Goal: Task Accomplishment & Management: Complete application form

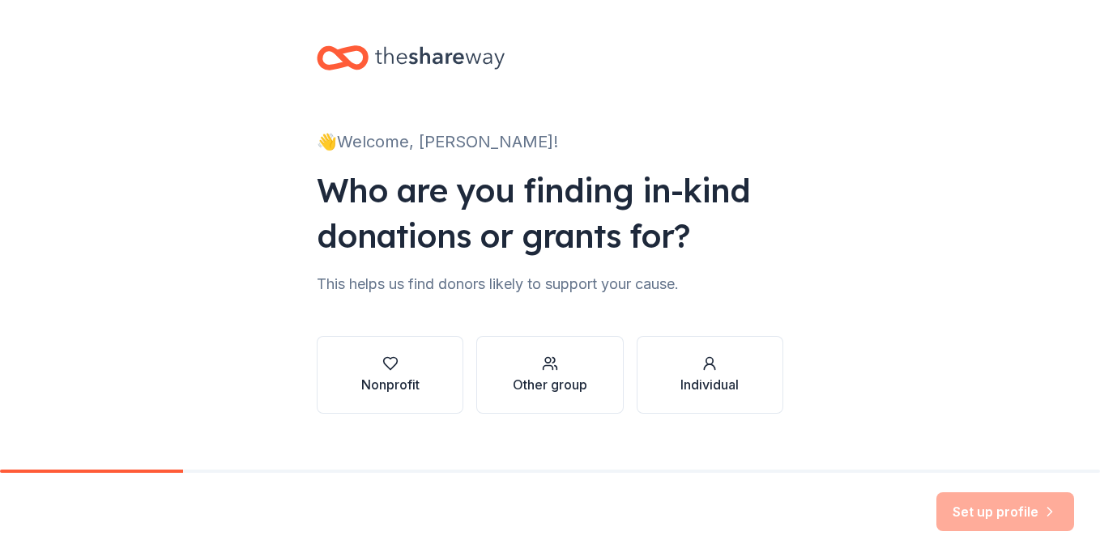
scroll to position [22, 0]
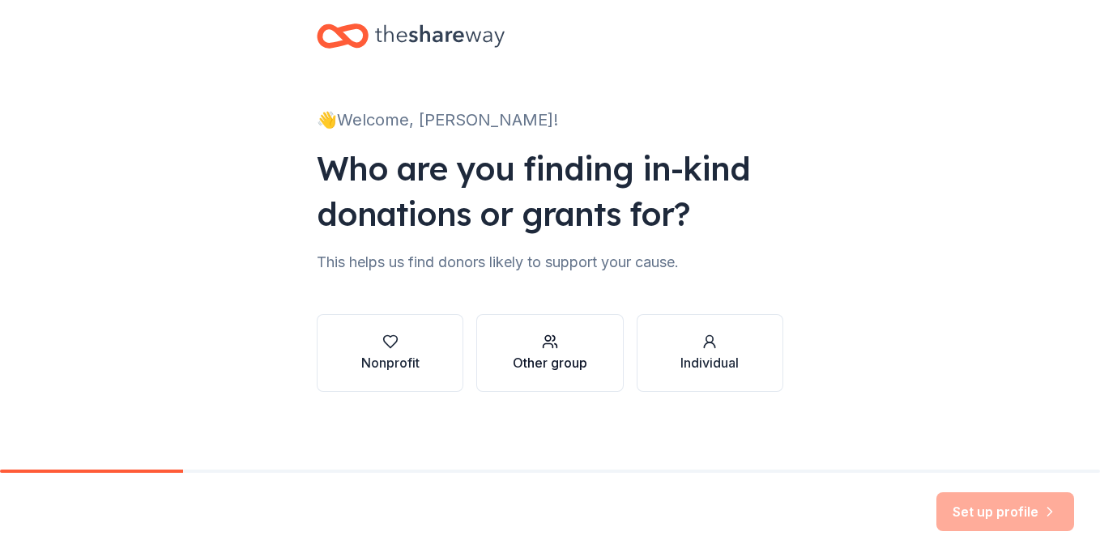
click at [565, 353] on div "Other group" at bounding box center [550, 362] width 75 height 19
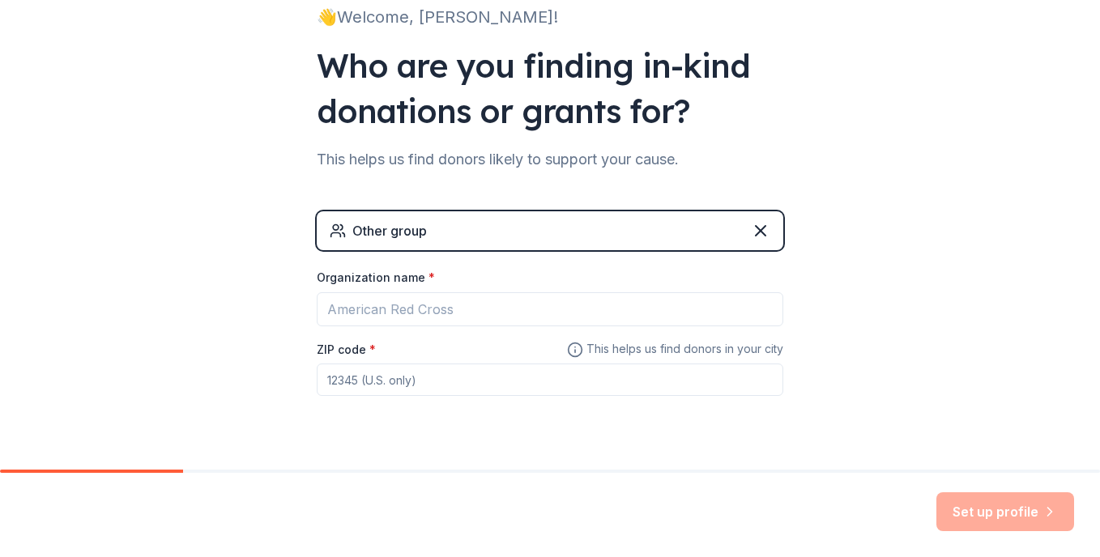
scroll to position [122, 0]
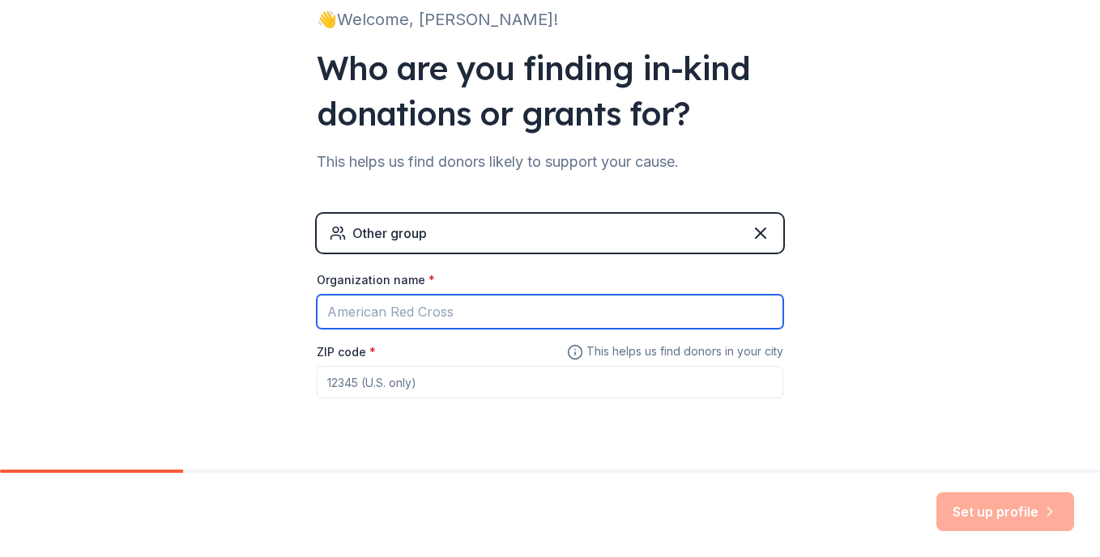
click at [475, 307] on input "Organization name *" at bounding box center [550, 312] width 467 height 34
type input "New Story Schools Wyomissing"
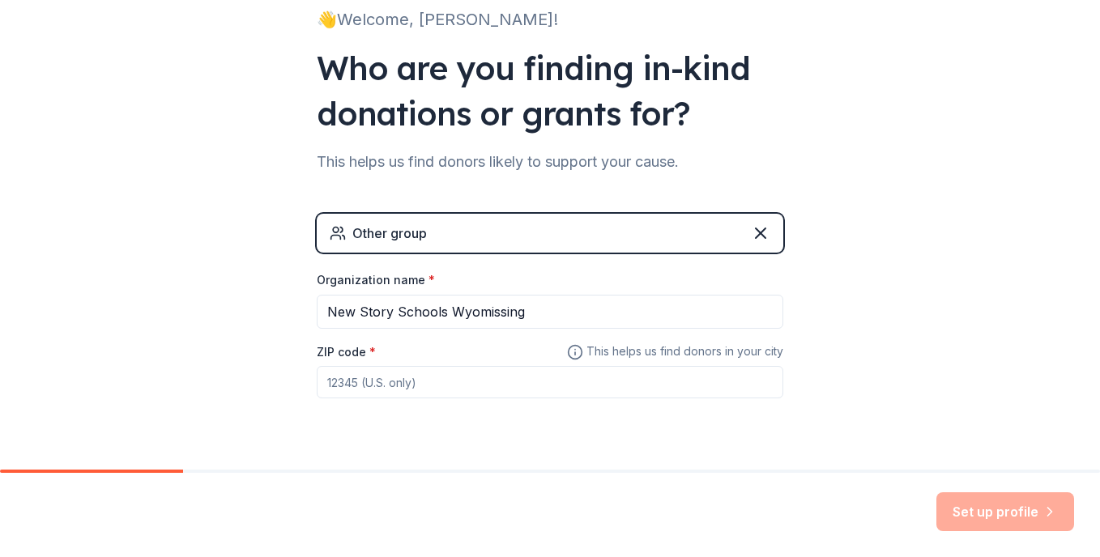
click at [362, 395] on input "ZIP code *" at bounding box center [550, 382] width 467 height 32
type input "19610"
click at [1013, 527] on button "Set up profile" at bounding box center [1006, 512] width 138 height 39
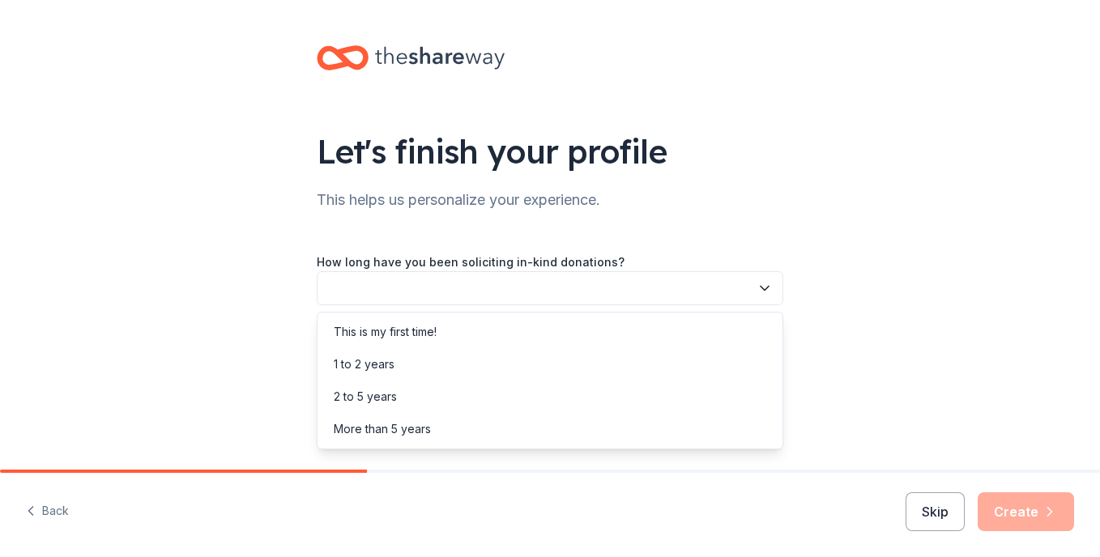
click at [544, 292] on button "button" at bounding box center [550, 288] width 467 height 34
click at [534, 334] on div "This is my first time!" at bounding box center [550, 332] width 459 height 32
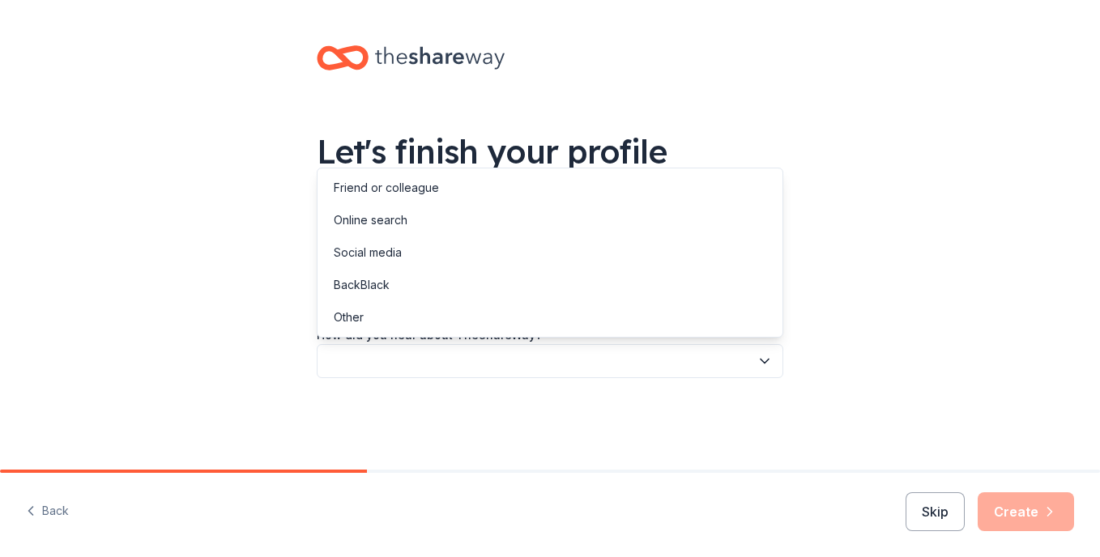
click at [496, 367] on button "button" at bounding box center [550, 361] width 467 height 34
click at [523, 216] on div "Online search" at bounding box center [550, 220] width 459 height 32
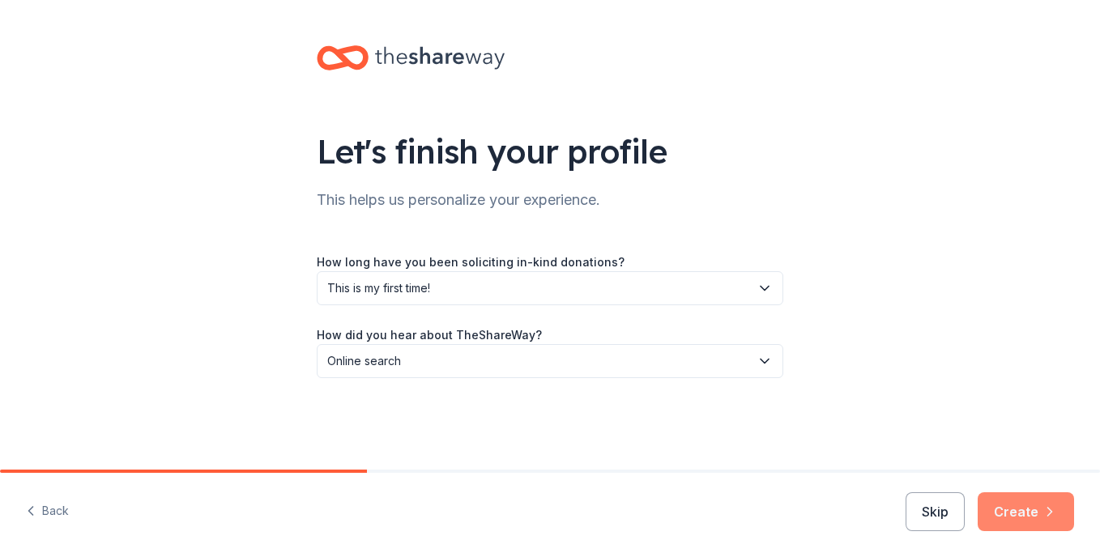
click at [1009, 513] on button "Create" at bounding box center [1026, 512] width 96 height 39
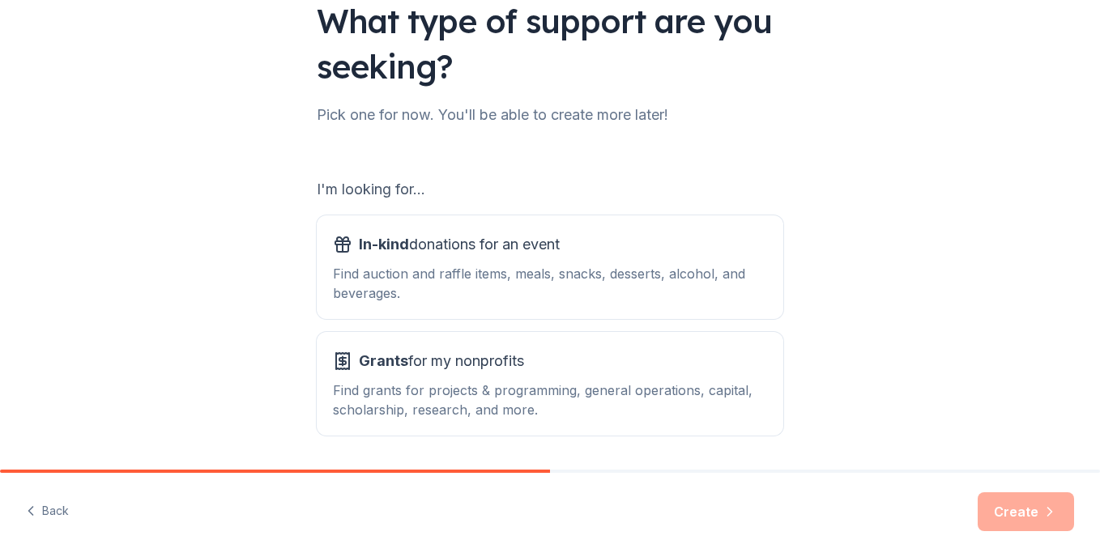
scroll to position [184, 0]
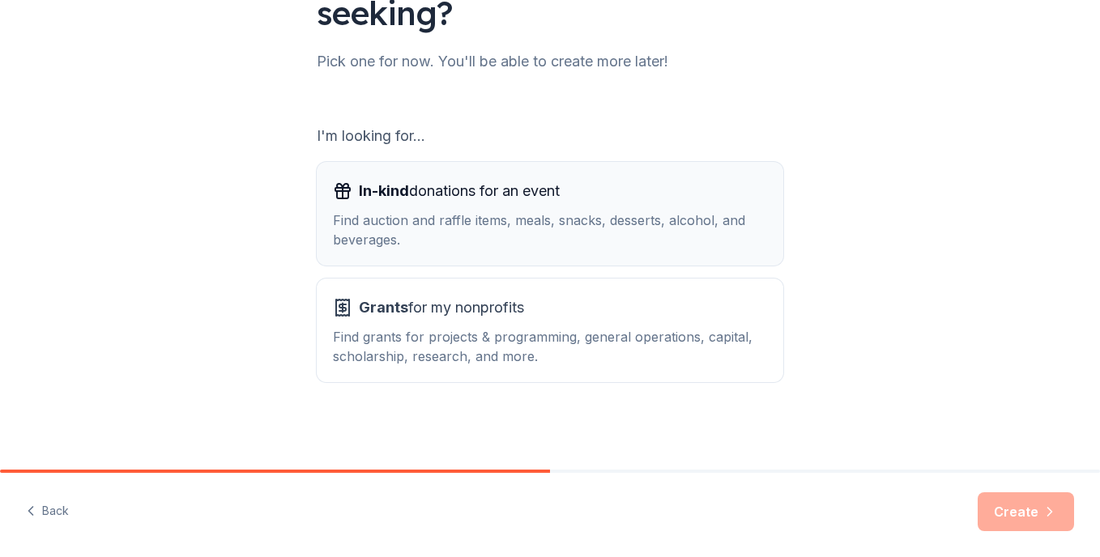
click at [459, 232] on div "Find auction and raffle items, meals, snacks, desserts, alcohol, and beverages." at bounding box center [550, 230] width 434 height 39
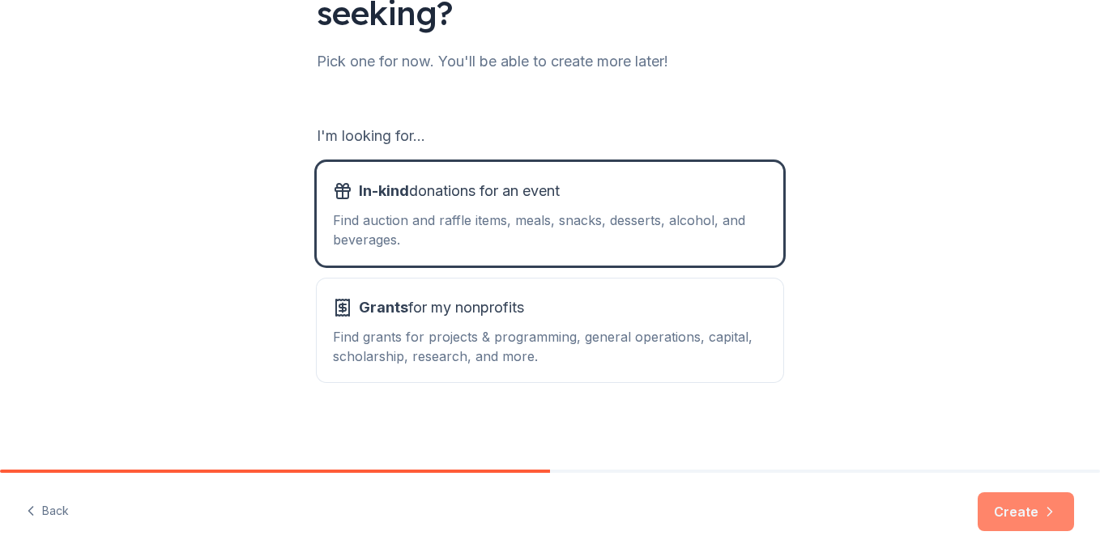
click at [1018, 512] on button "Create" at bounding box center [1026, 512] width 96 height 39
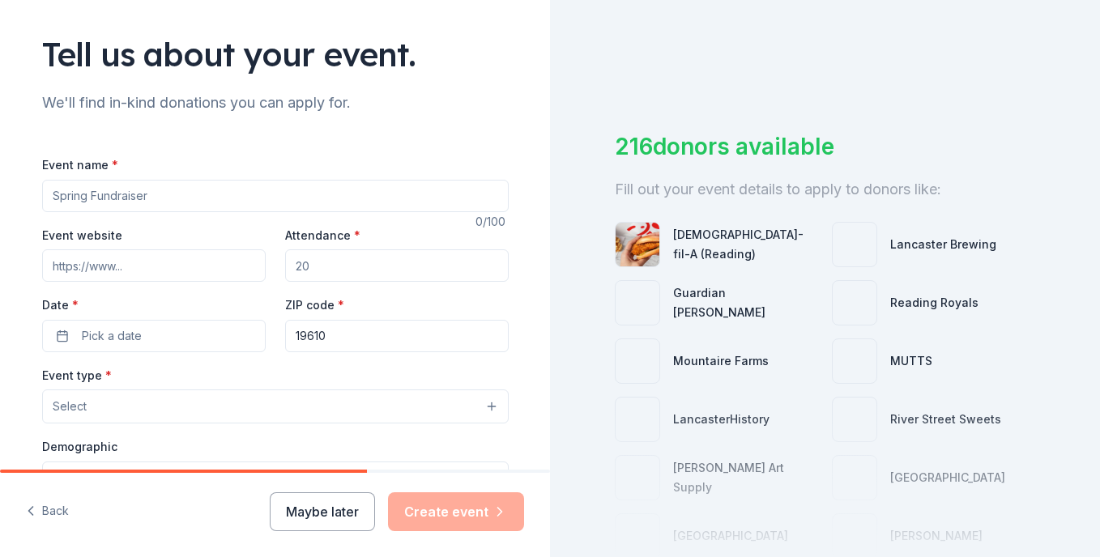
scroll to position [100, 0]
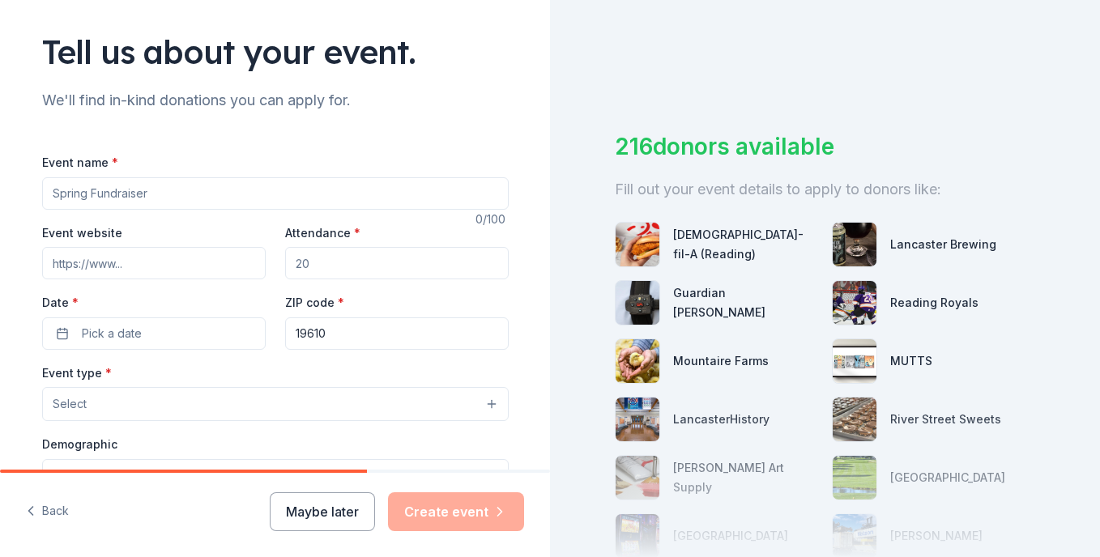
click at [353, 194] on input "Event name *" at bounding box center [275, 193] width 467 height 32
type input "Student Raffle Fundraiser"
click at [335, 267] on input "Attendance *" at bounding box center [397, 263] width 224 height 32
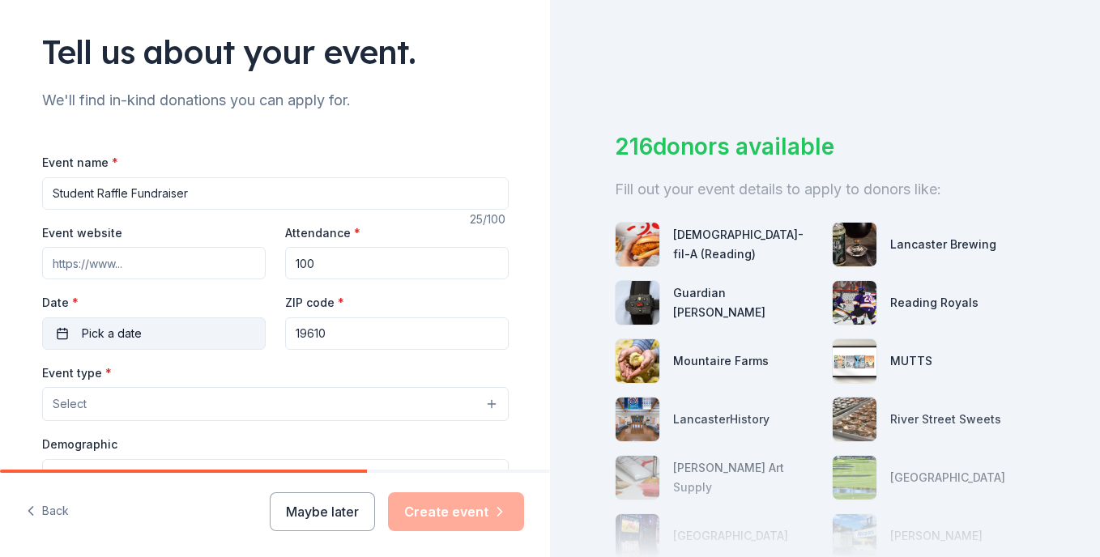
type input "100"
click at [134, 332] on button "Pick a date" at bounding box center [154, 334] width 224 height 32
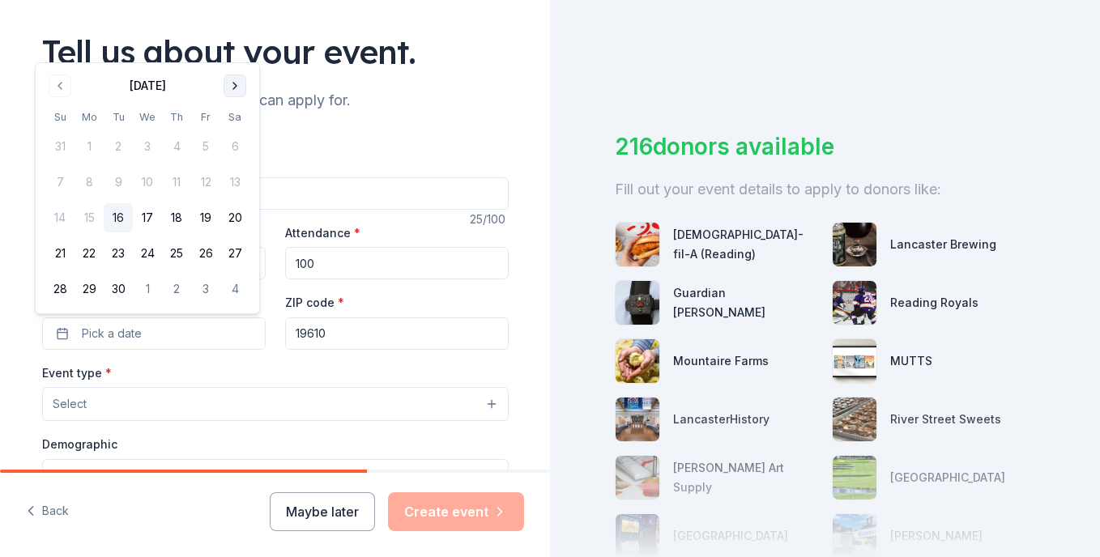
click at [229, 79] on button "Go to next month" at bounding box center [235, 86] width 23 height 23
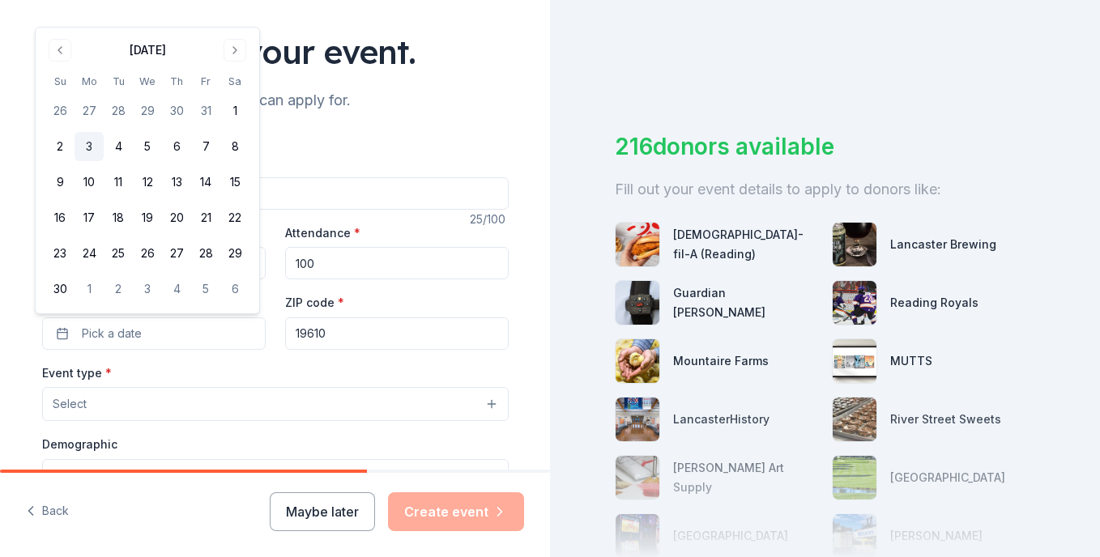
click at [91, 144] on button "3" at bounding box center [89, 146] width 29 height 29
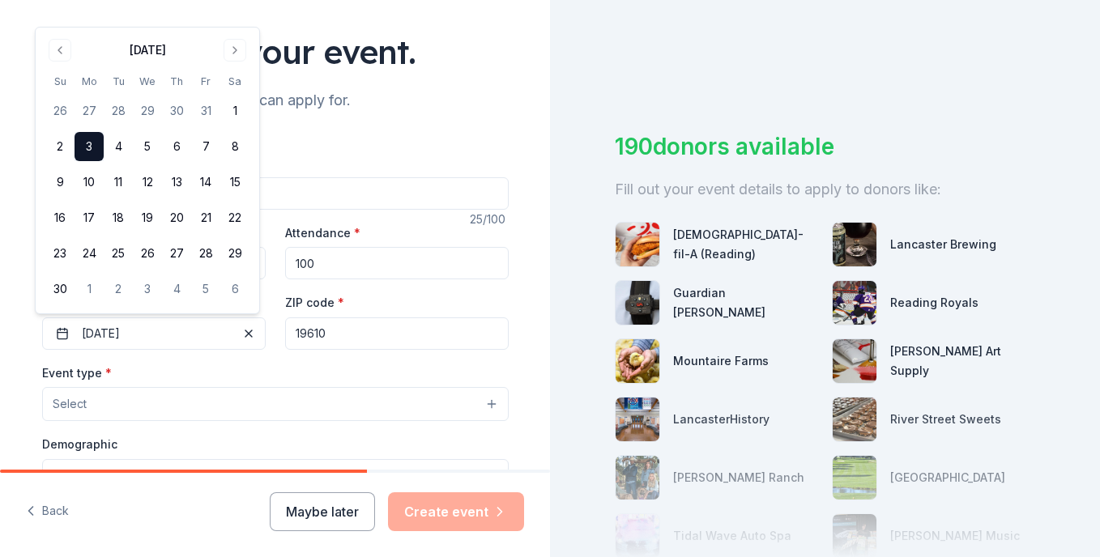
click at [259, 378] on div "Event type * Select" at bounding box center [275, 392] width 467 height 59
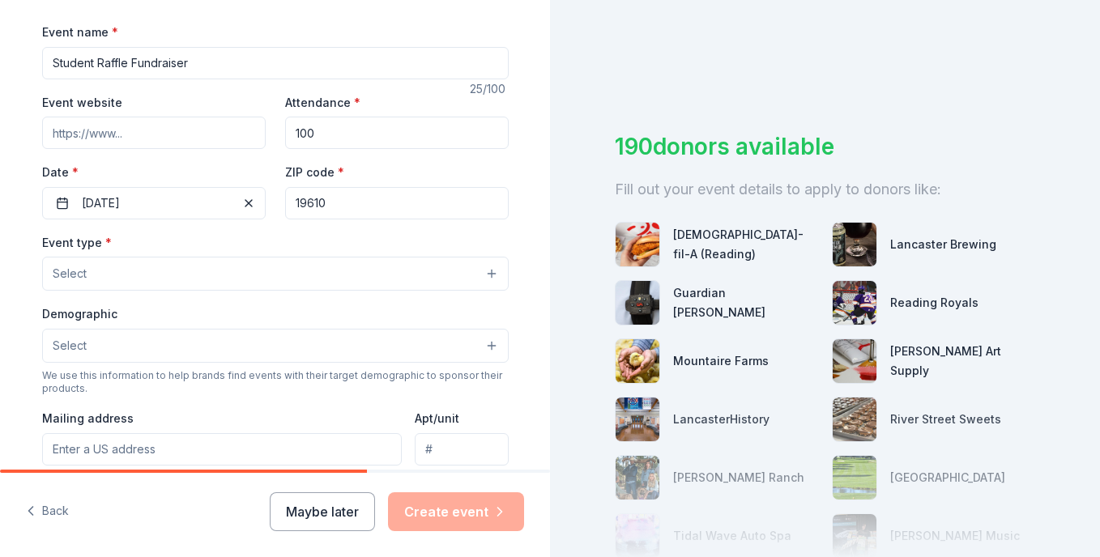
scroll to position [232, 0]
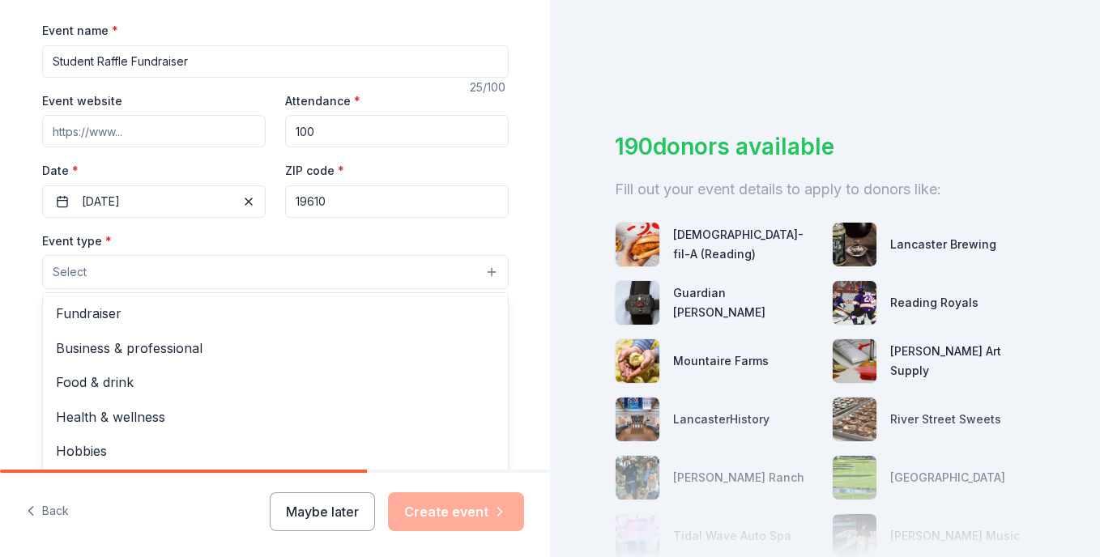
click at [233, 275] on button "Select" at bounding box center [275, 272] width 467 height 34
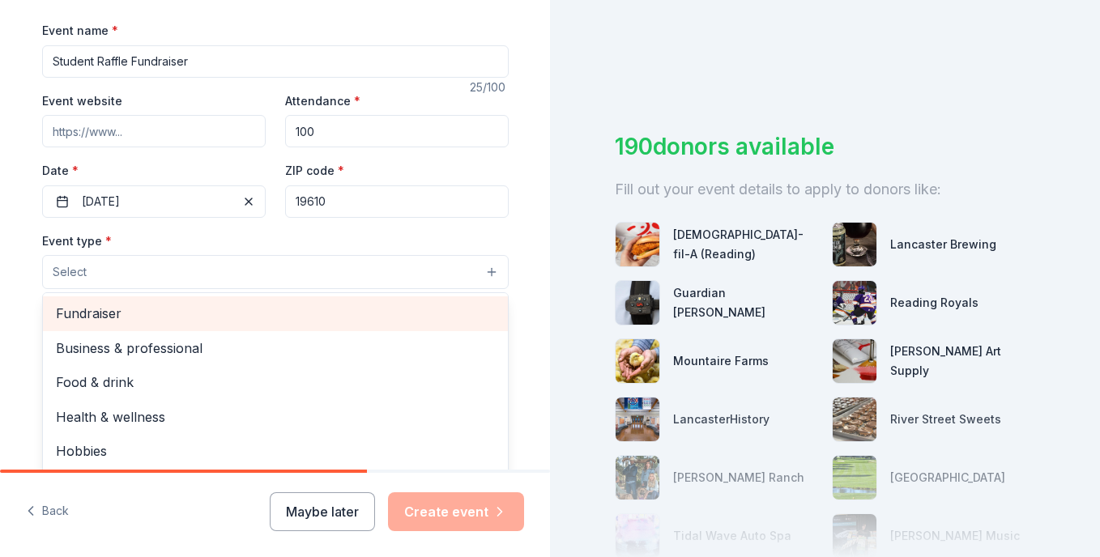
click at [231, 305] on span "Fundraiser" at bounding box center [275, 313] width 439 height 21
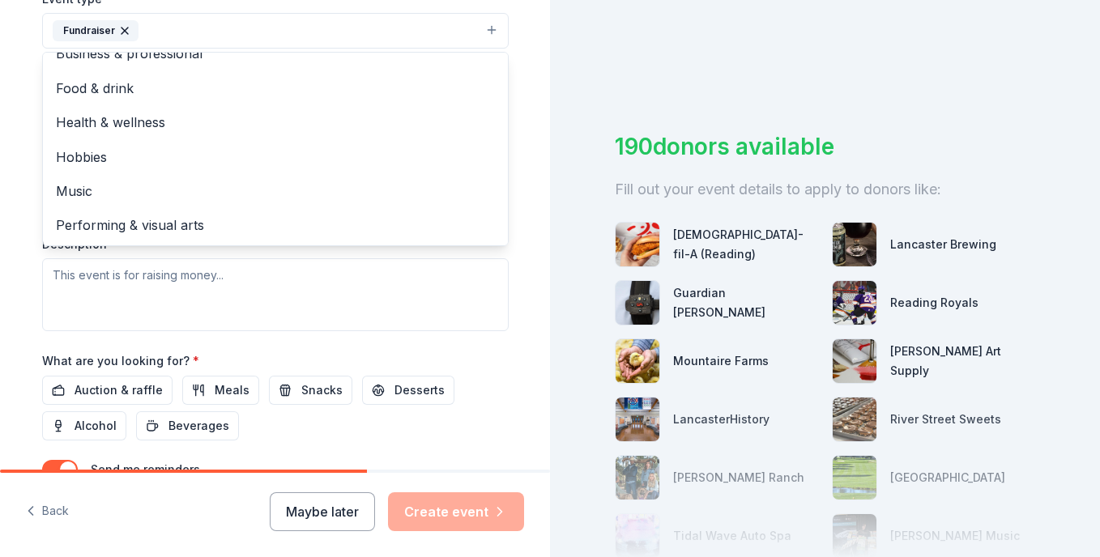
scroll to position [486, 0]
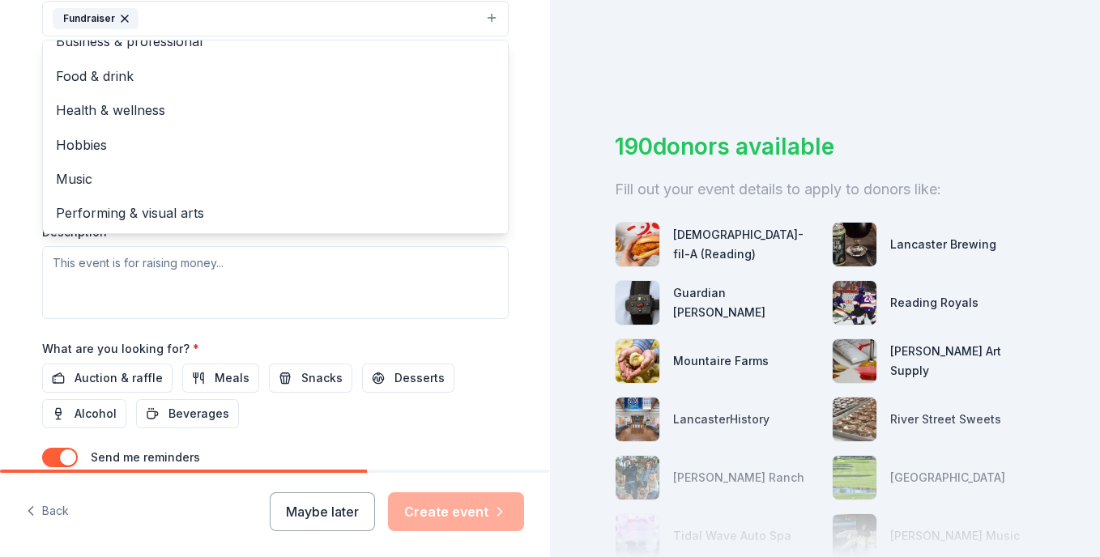
click at [528, 241] on div "Tell us about your event. We'll find in-kind donations you can apply for. Event…" at bounding box center [275, 54] width 550 height 1080
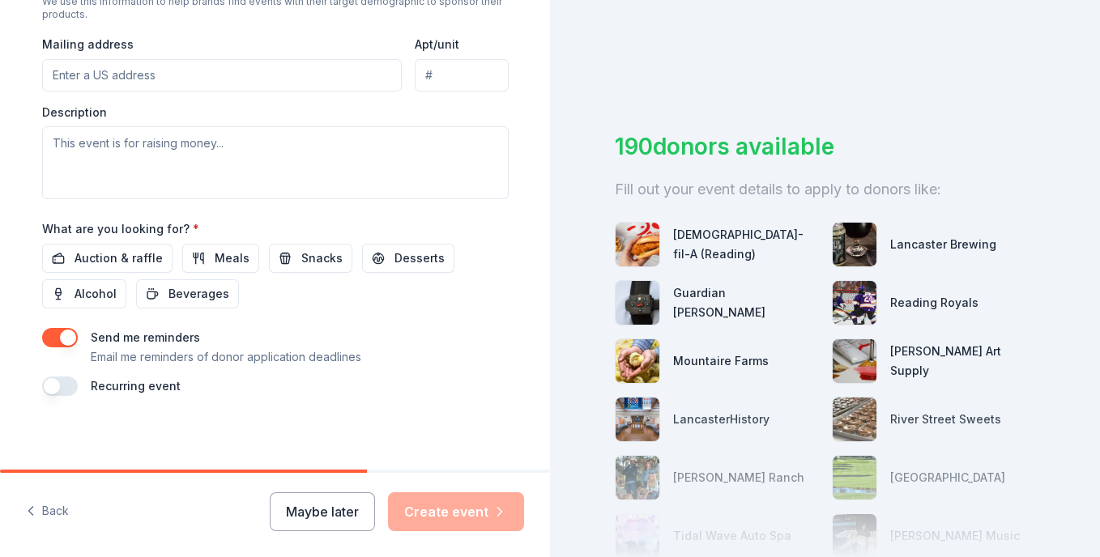
scroll to position [610, 0]
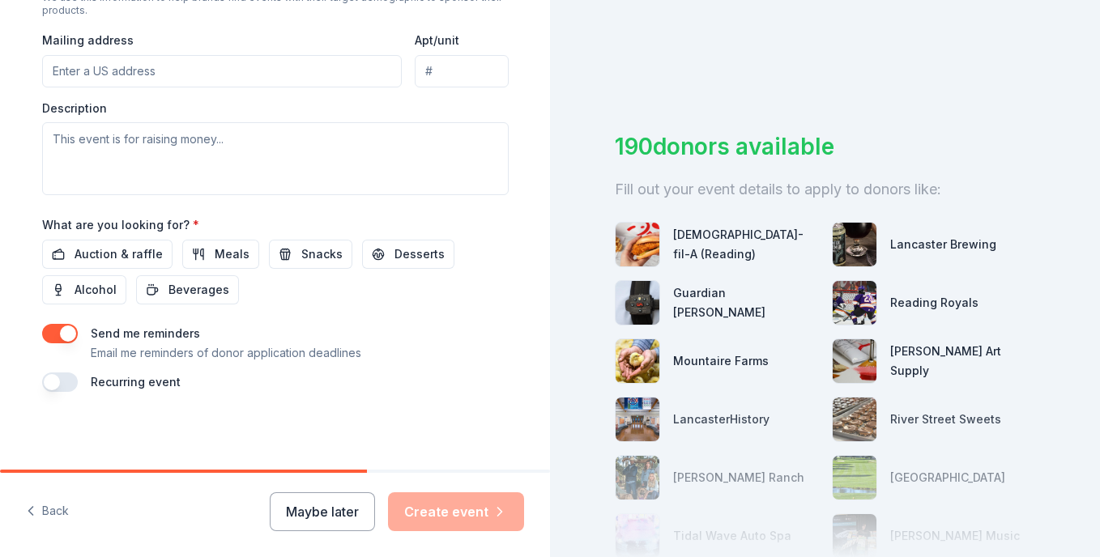
click at [485, 523] on div "Maybe later Create event" at bounding box center [397, 512] width 254 height 39
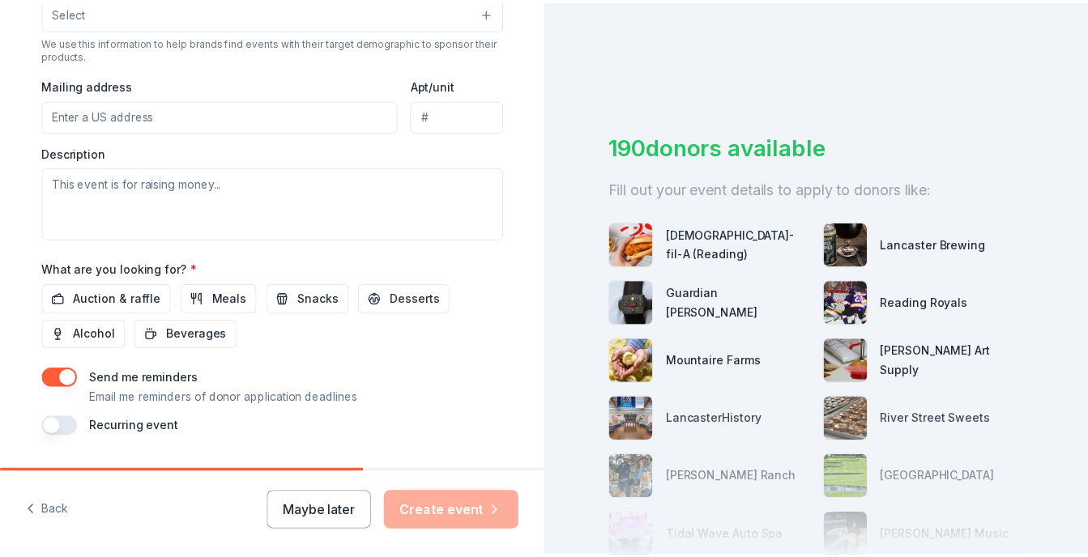
scroll to position [563, 0]
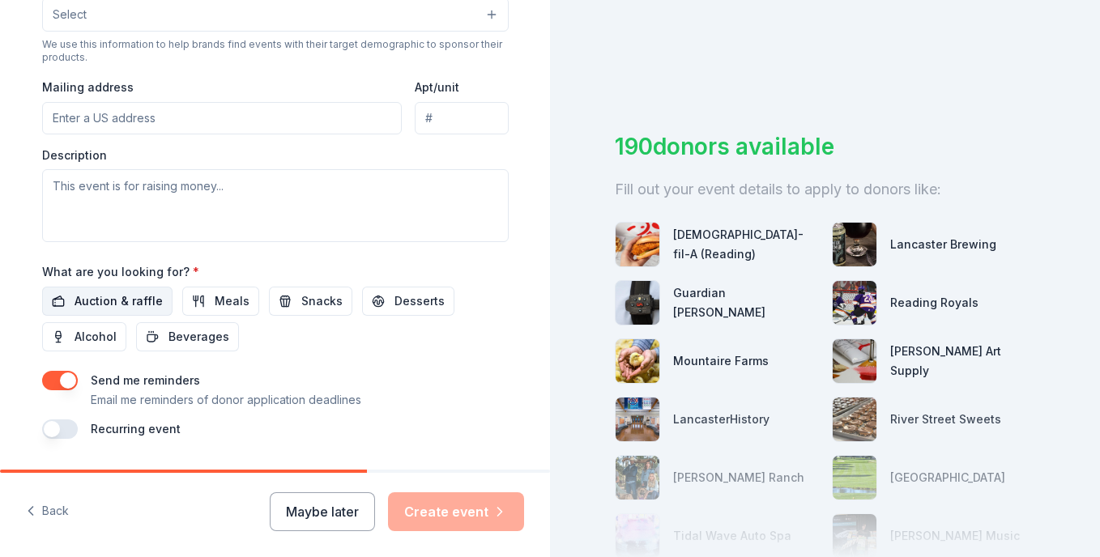
click at [123, 300] on span "Auction & raffle" at bounding box center [119, 301] width 88 height 19
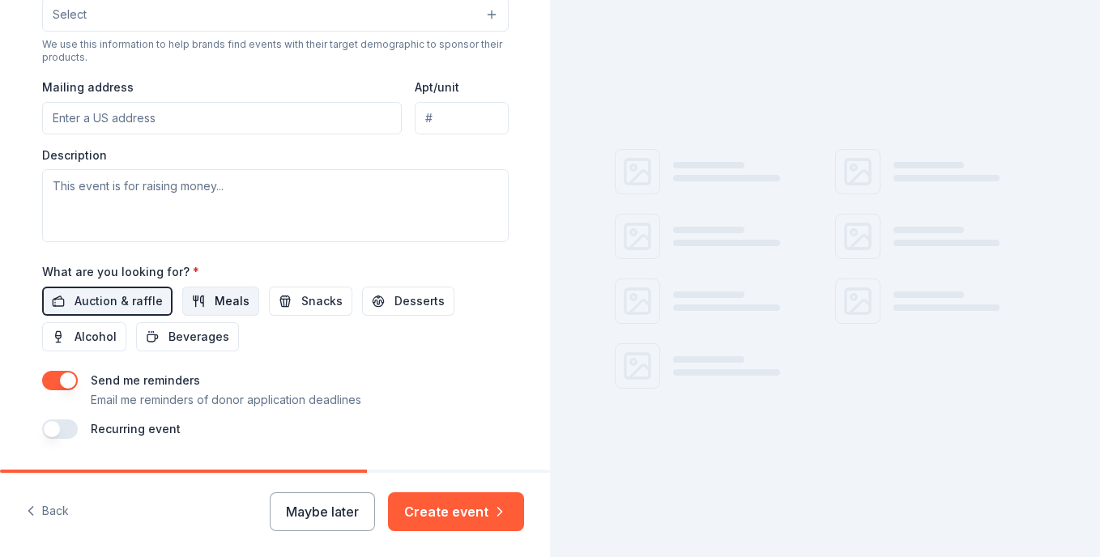
click at [215, 301] on span "Meals" at bounding box center [232, 301] width 35 height 19
click at [304, 301] on span "Snacks" at bounding box center [321, 301] width 41 height 19
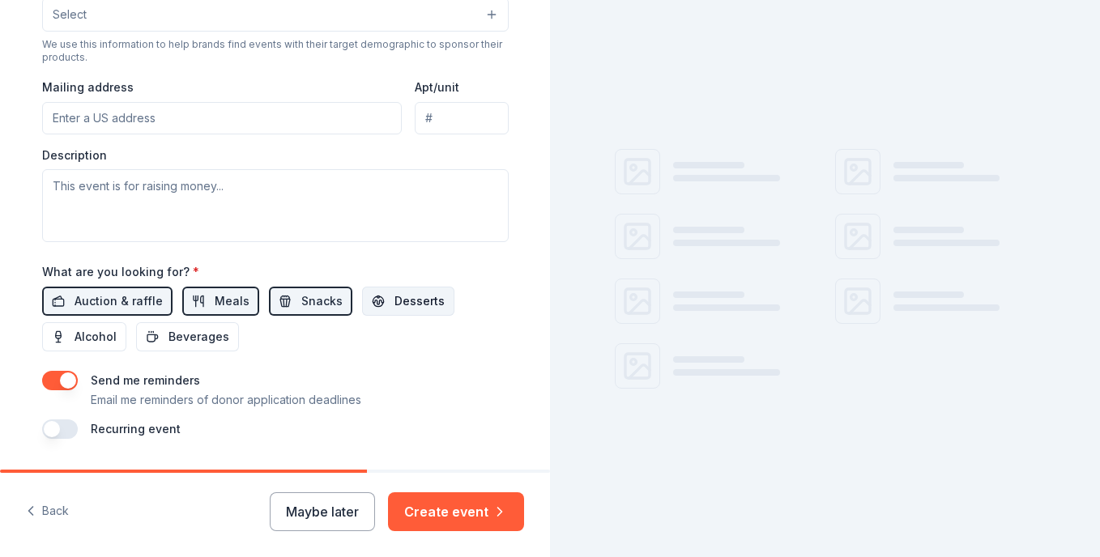
click at [407, 300] on span "Desserts" at bounding box center [420, 301] width 50 height 19
click at [207, 337] on span "Beverages" at bounding box center [199, 336] width 61 height 19
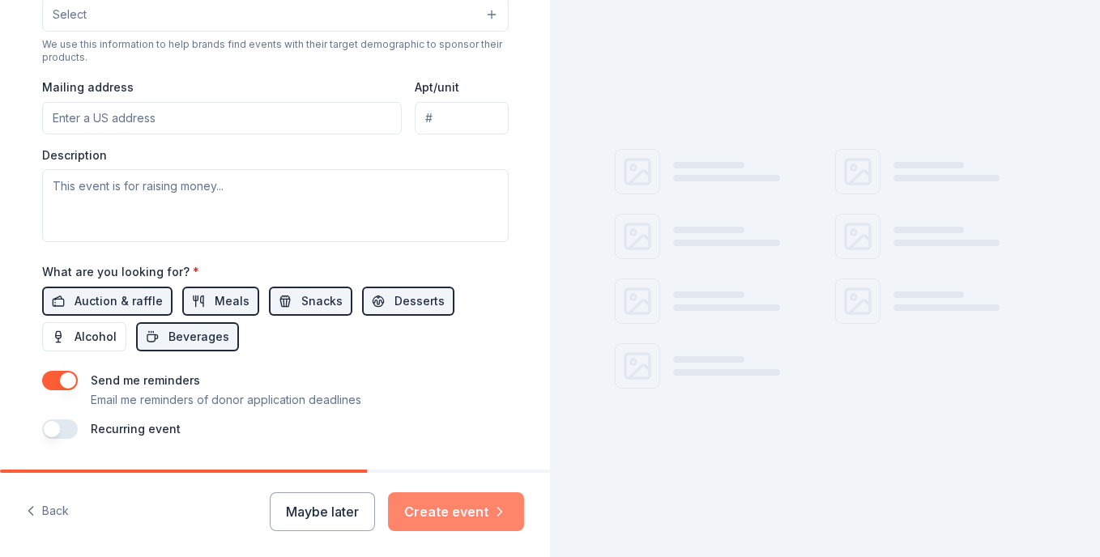
click at [454, 505] on button "Create event" at bounding box center [456, 512] width 136 height 39
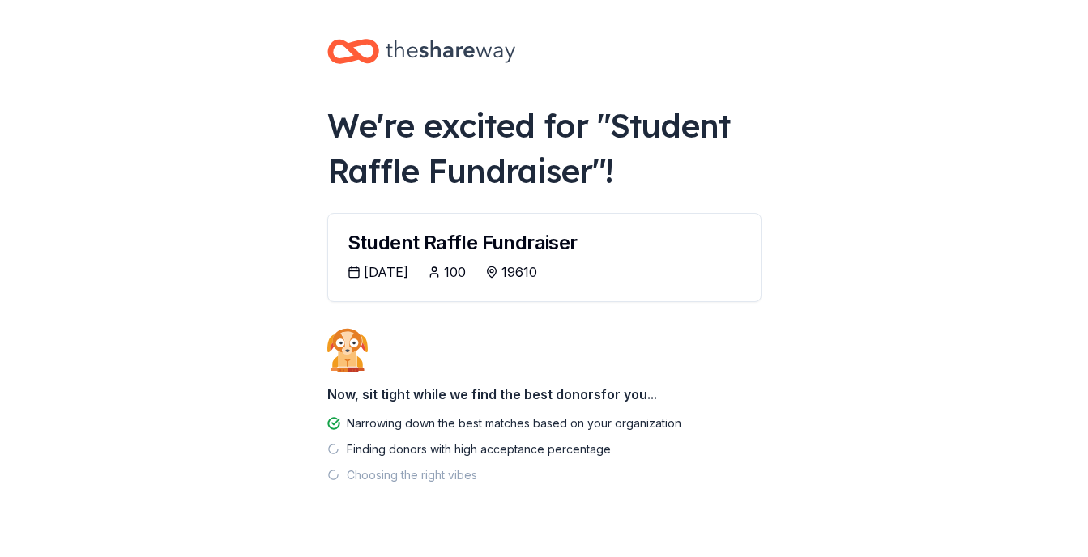
scroll to position [35, 0]
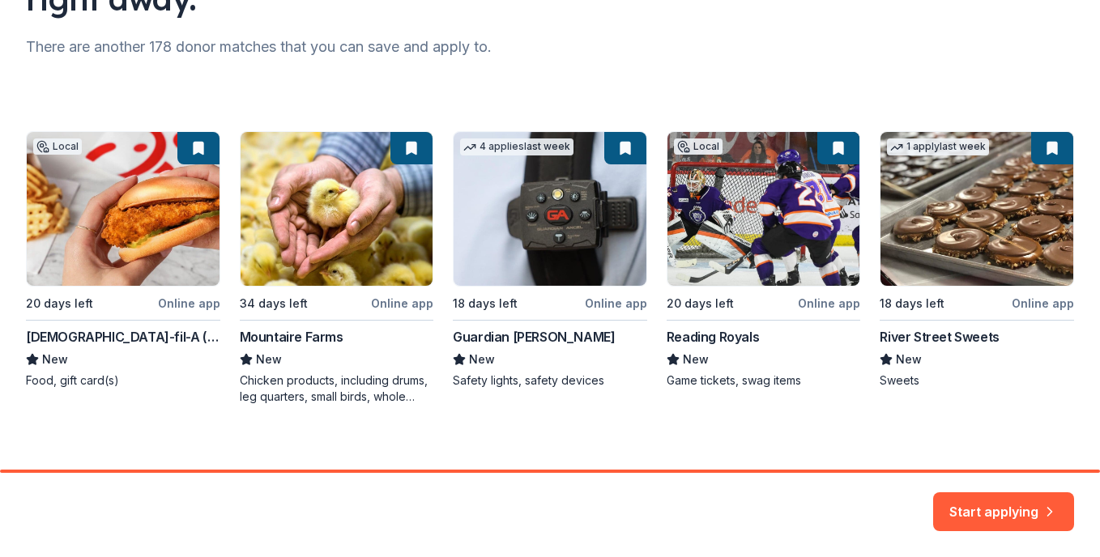
scroll to position [211, 0]
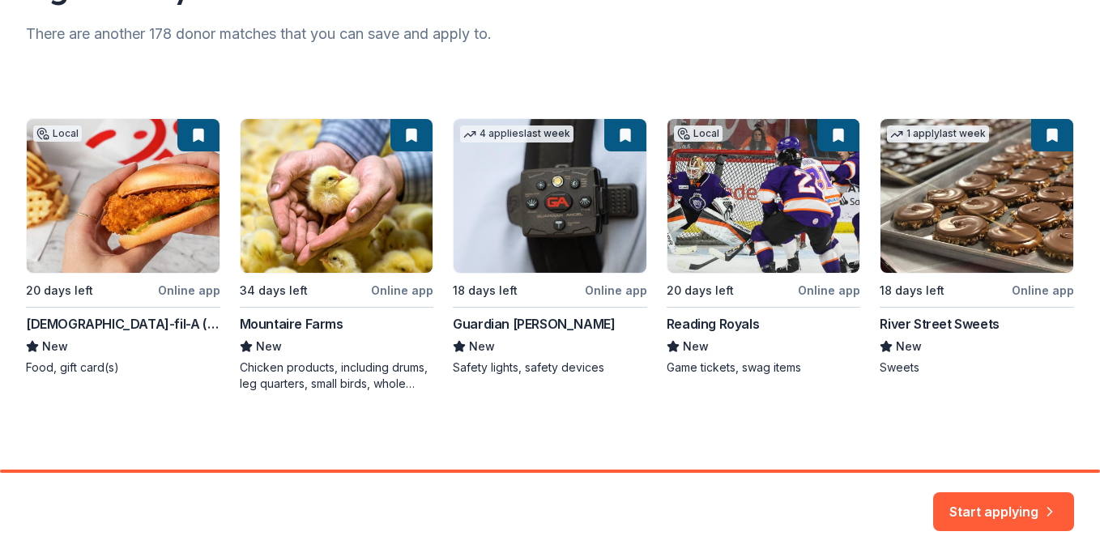
click at [115, 227] on div "Local 20 days left Online app Chick-fil-A (Reading) New Food, gift card(s) 34 d…" at bounding box center [550, 255] width 1048 height 274
click at [969, 502] on button "Start applying" at bounding box center [1003, 504] width 141 height 39
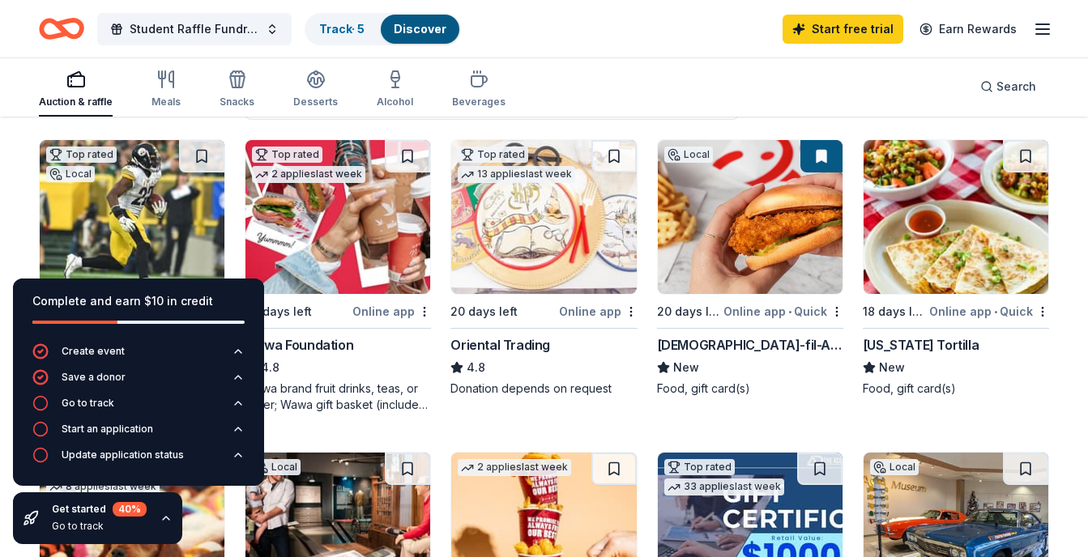
scroll to position [158, 0]
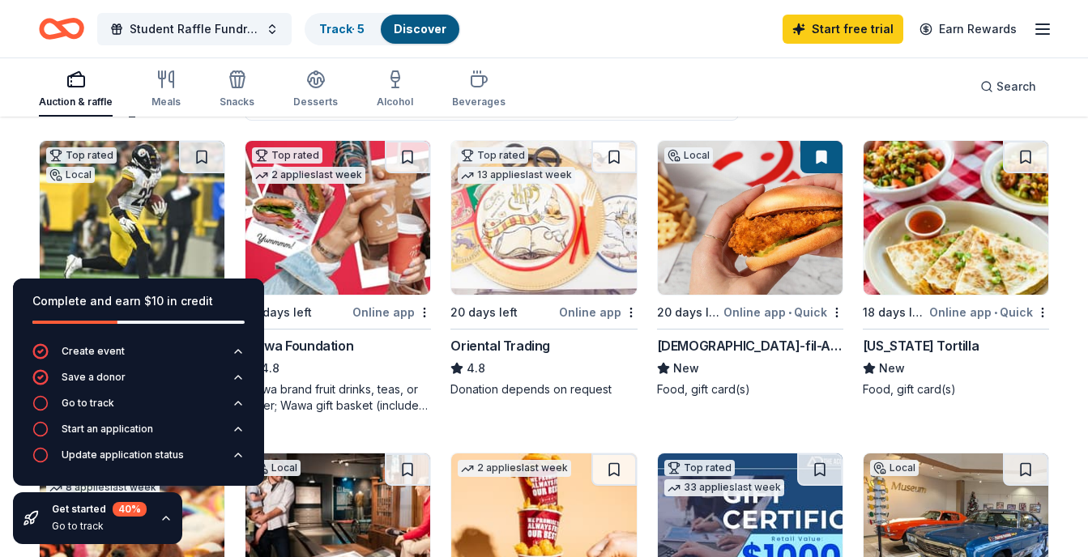
click at [313, 220] on img at bounding box center [337, 218] width 185 height 154
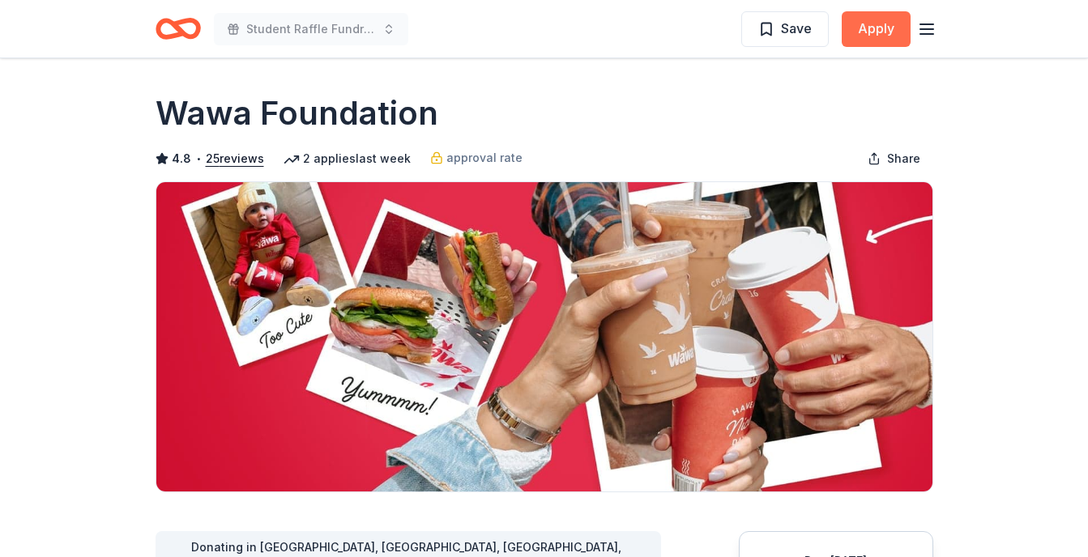
click at [873, 30] on button "Apply" at bounding box center [876, 29] width 69 height 36
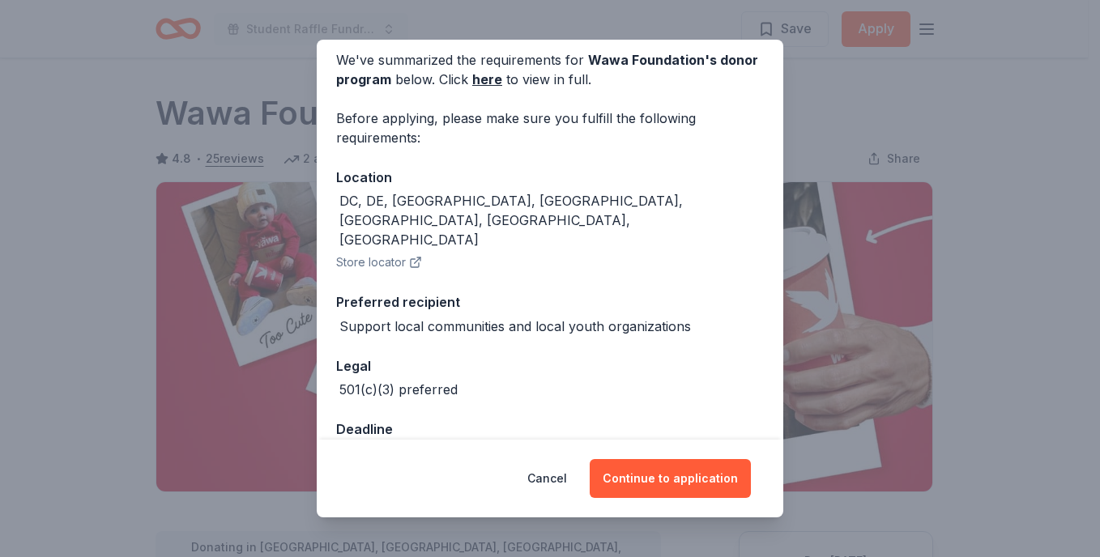
scroll to position [75, 0]
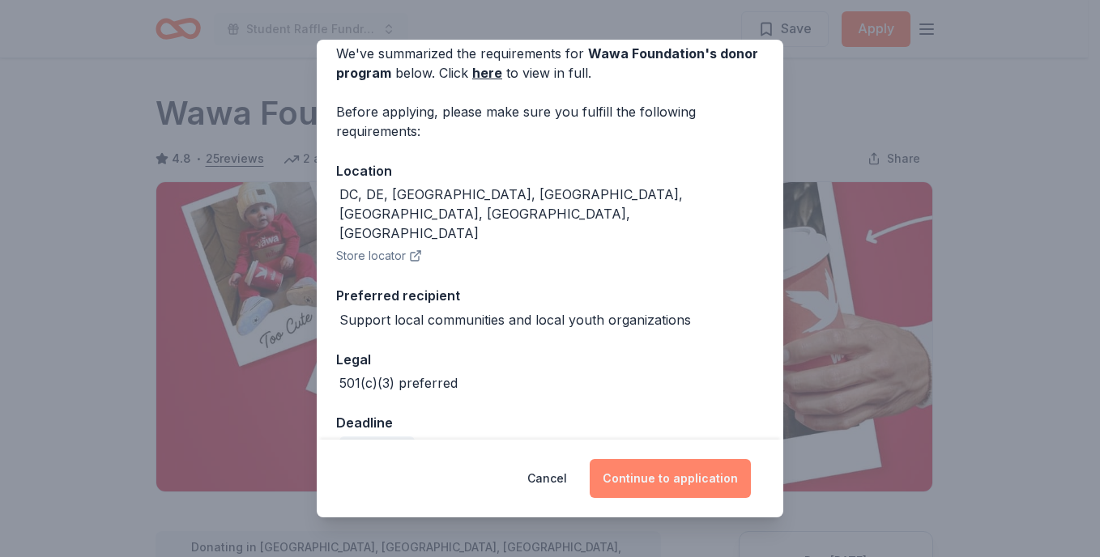
click at [676, 484] on button "Continue to application" at bounding box center [670, 478] width 161 height 39
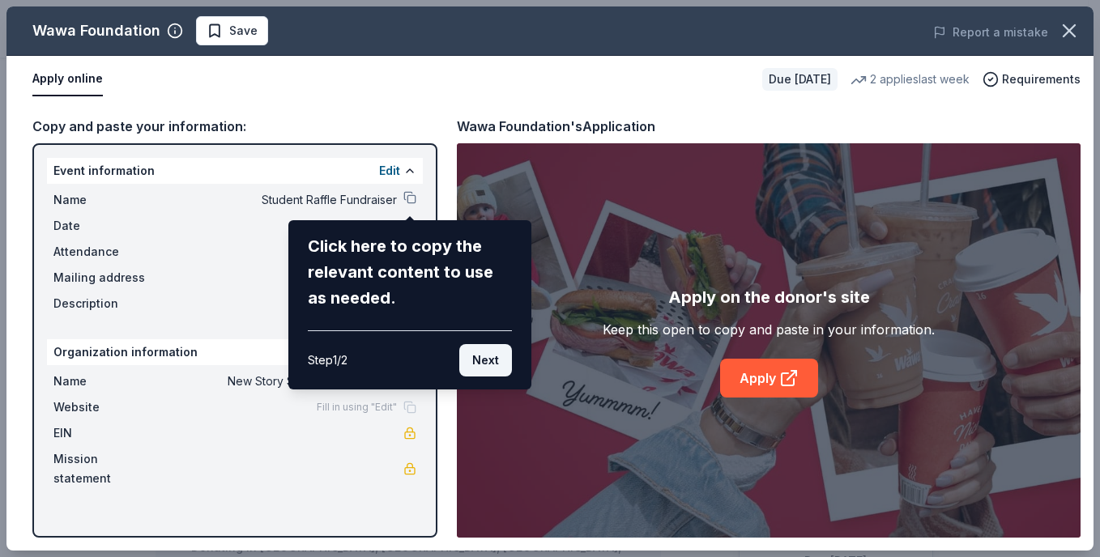
click at [476, 356] on button "Next" at bounding box center [485, 360] width 53 height 32
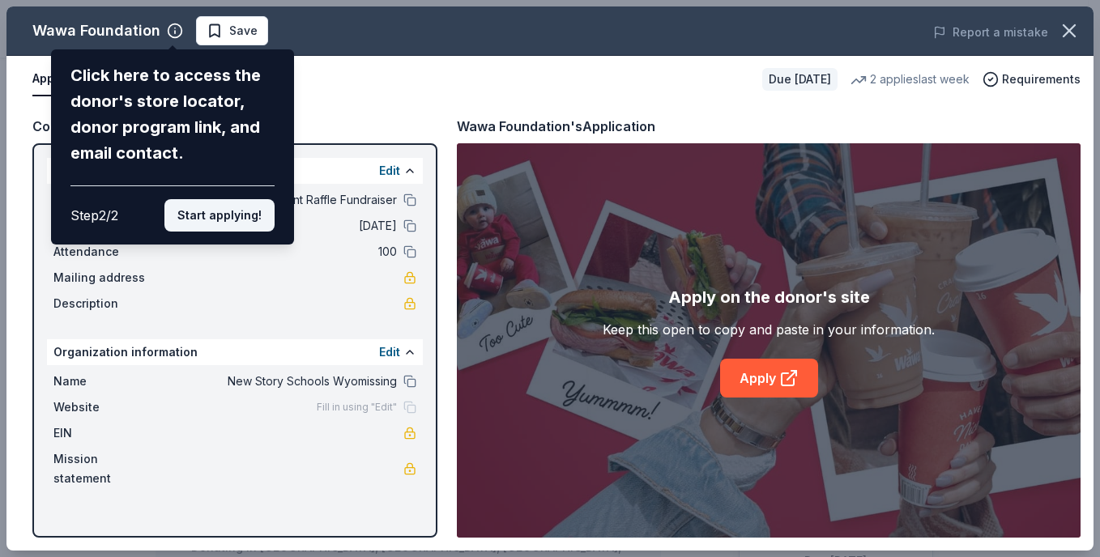
click at [201, 224] on button "Start applying!" at bounding box center [219, 215] width 110 height 32
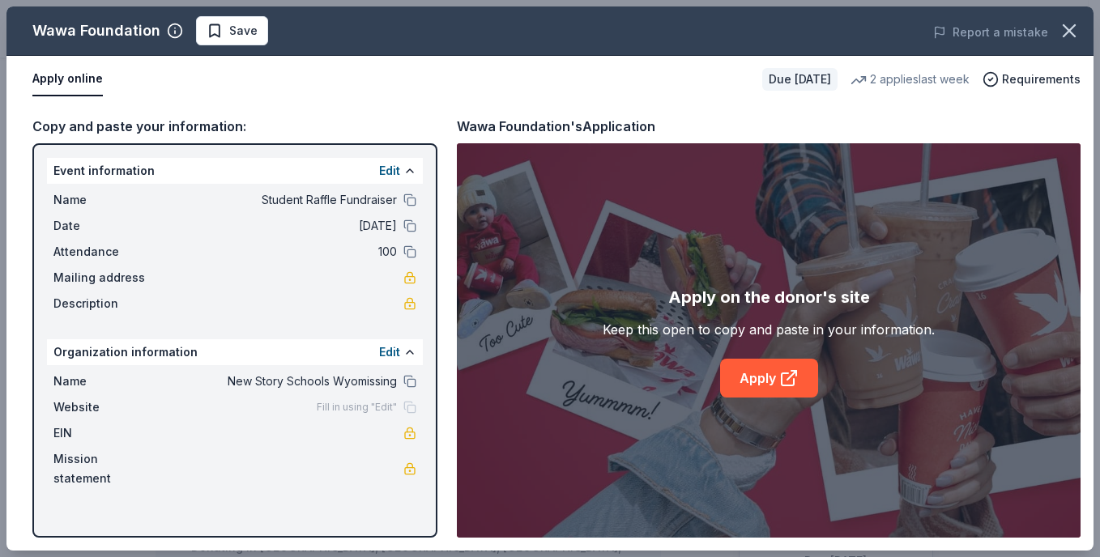
click at [335, 200] on span "Student Raffle Fundraiser" at bounding box center [279, 199] width 235 height 19
click at [407, 201] on button at bounding box center [409, 200] width 13 height 13
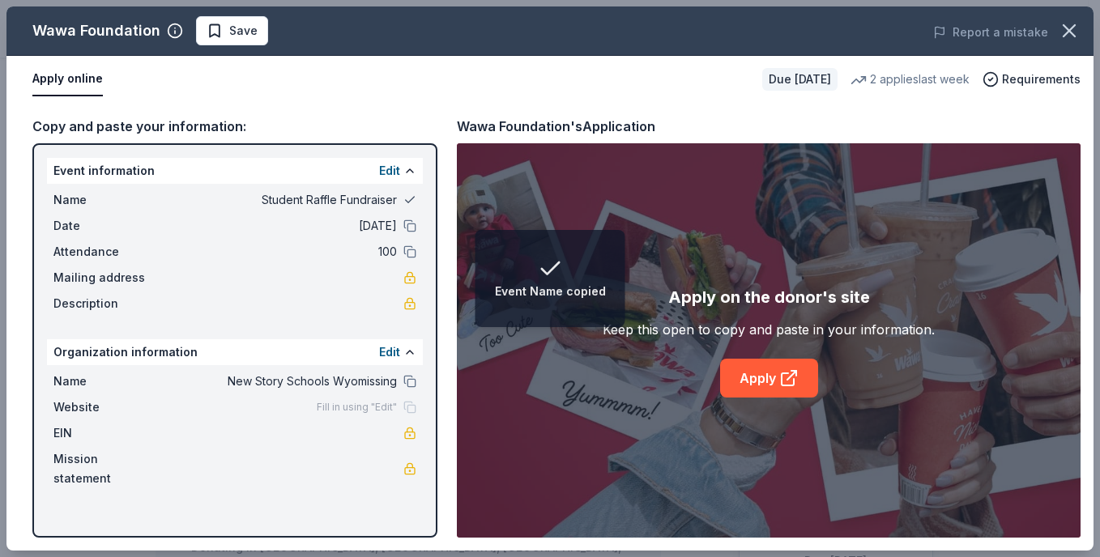
click at [407, 201] on button at bounding box center [409, 200] width 13 height 13
click at [383, 198] on span "Student Raffle Fundraiser" at bounding box center [279, 199] width 235 height 19
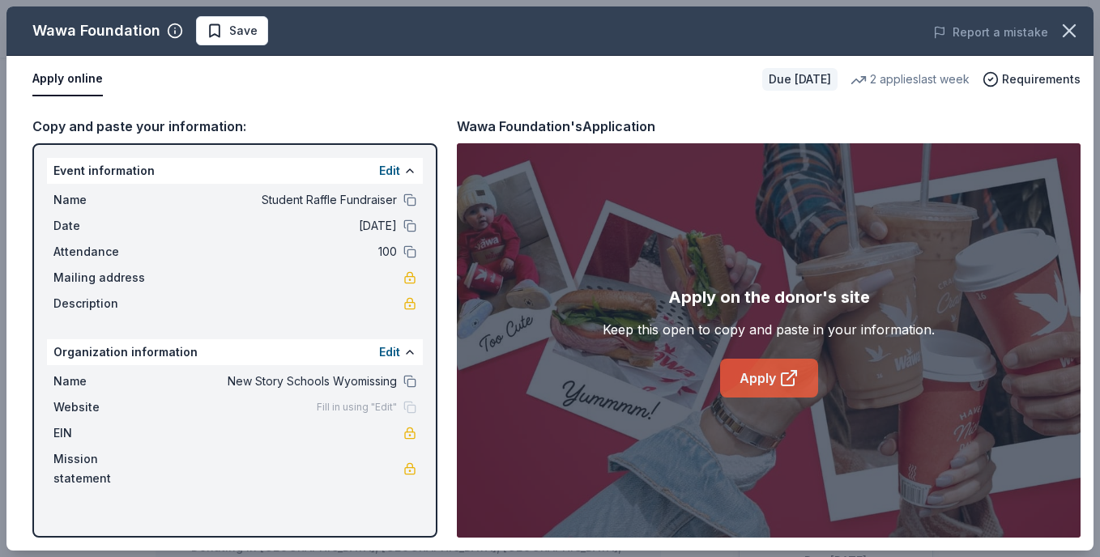
click at [774, 392] on link "Apply" at bounding box center [769, 378] width 98 height 39
